Goal: Obtain resource: Obtain resource

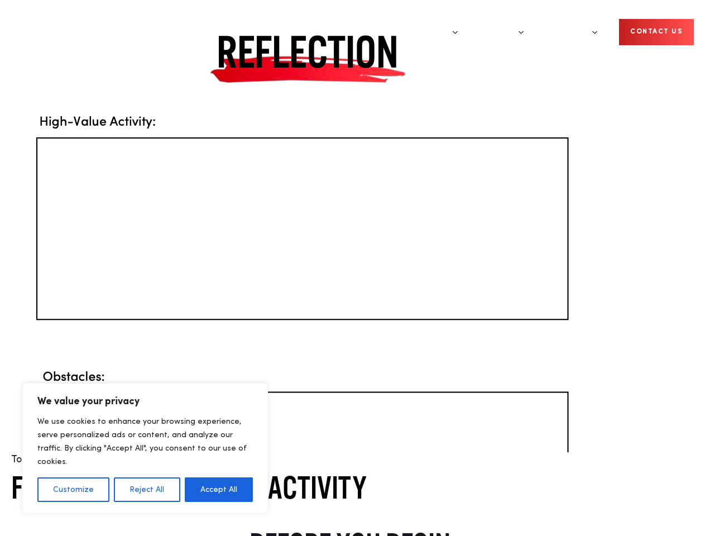
click at [352, 268] on img at bounding box center [298, 226] width 575 height 452
click at [73, 490] on button "Customize" at bounding box center [73, 489] width 72 height 25
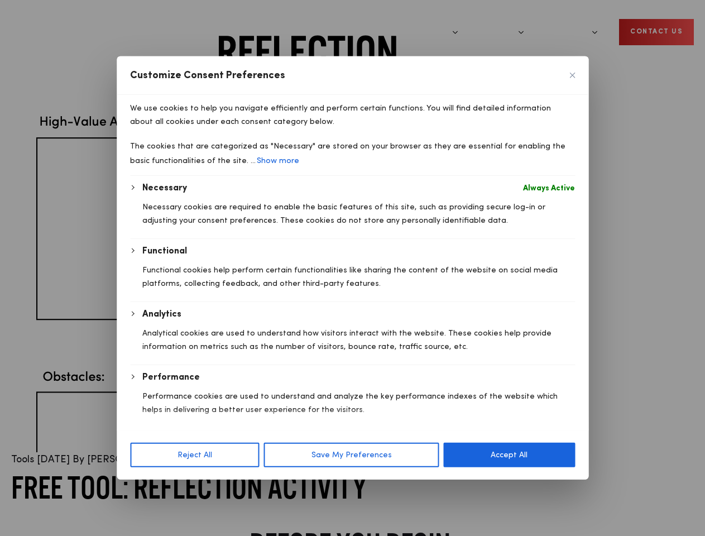
click at [146, 490] on div at bounding box center [352, 268] width 705 height 536
click at [219, 290] on p "Functional cookies help perform certain functionalities like sharing the conten…" at bounding box center [358, 276] width 433 height 27
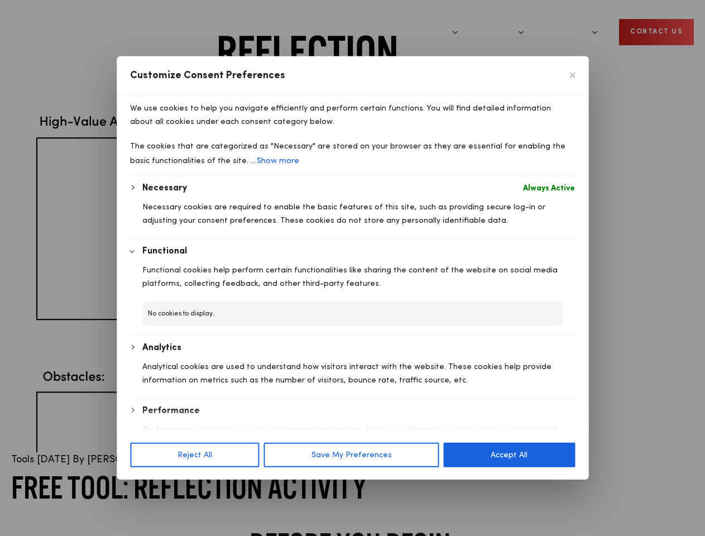
click at [477, 22] on div at bounding box center [352, 268] width 705 height 536
click at [586, 22] on div at bounding box center [352, 268] width 705 height 536
